Goal: Transaction & Acquisition: Purchase product/service

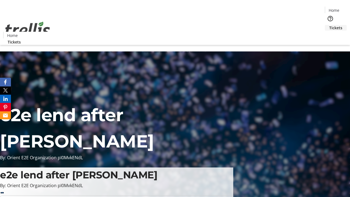
click at [330, 25] on span "Tickets" at bounding box center [336, 28] width 13 height 6
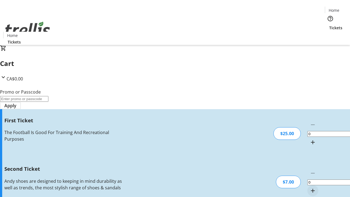
click at [310, 139] on mat-icon "Increment by one" at bounding box center [313, 142] width 7 height 7
type input "1"
click at [310, 187] on mat-icon "Increment by one" at bounding box center [313, 190] width 7 height 7
type input "2"
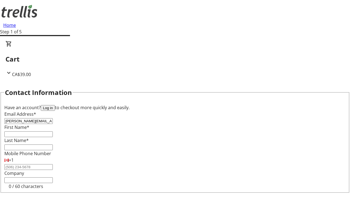
type input "[PERSON_NAME][EMAIL_ADDRESS][DOMAIN_NAME]"
type input "[PERSON_NAME]"
type input "Morissette"
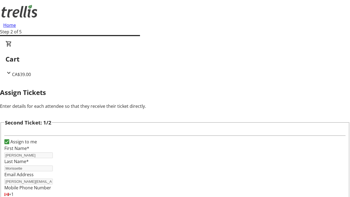
type input "[PERSON_NAME]"
type input "[EMAIL_ADDRESS][DOMAIN_NAME]"
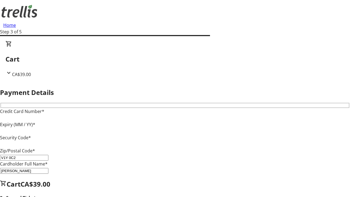
type input "V1Y 0C2"
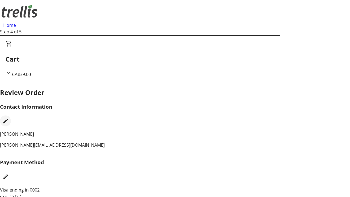
click at [9, 118] on mat-icon "Edit Contact Information" at bounding box center [5, 121] width 7 height 7
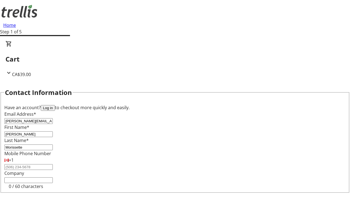
type input "[PERSON_NAME][EMAIL_ADDRESS][DOMAIN_NAME]"
type input "[PERSON_NAME]"
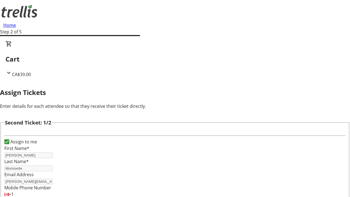
type input "New"
type input "Name"
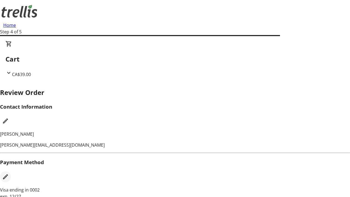
click at [9, 174] on mat-icon "Edit Payment Method" at bounding box center [5, 177] width 7 height 7
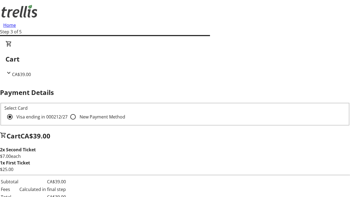
click at [68, 111] on input "New Payment Method" at bounding box center [73, 116] width 11 height 11
radio input "true"
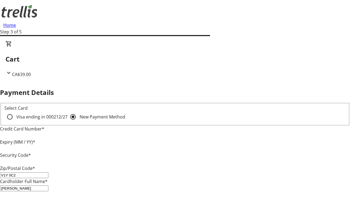
type input "V1Y 0C2"
